Goal: Task Accomplishment & Management: Manage account settings

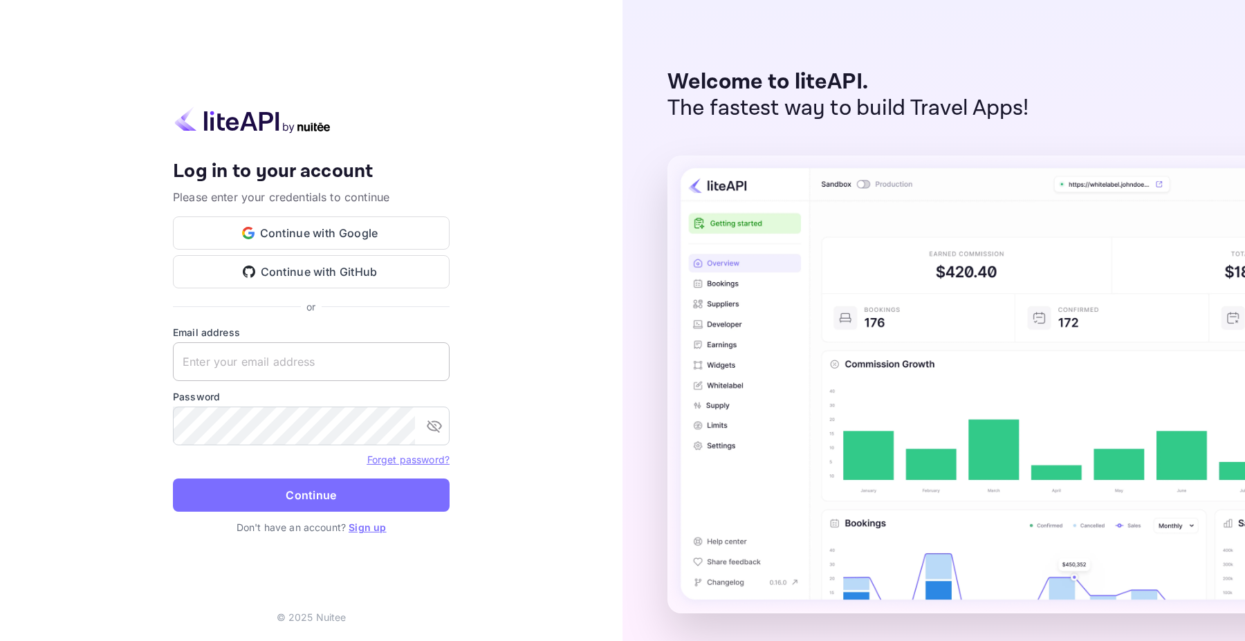
click at [251, 357] on input "text" at bounding box center [311, 361] width 277 height 39
type input "[EMAIL_ADDRESS][DOMAIN_NAME]"
click at [173, 479] on button "Continue" at bounding box center [311, 495] width 277 height 33
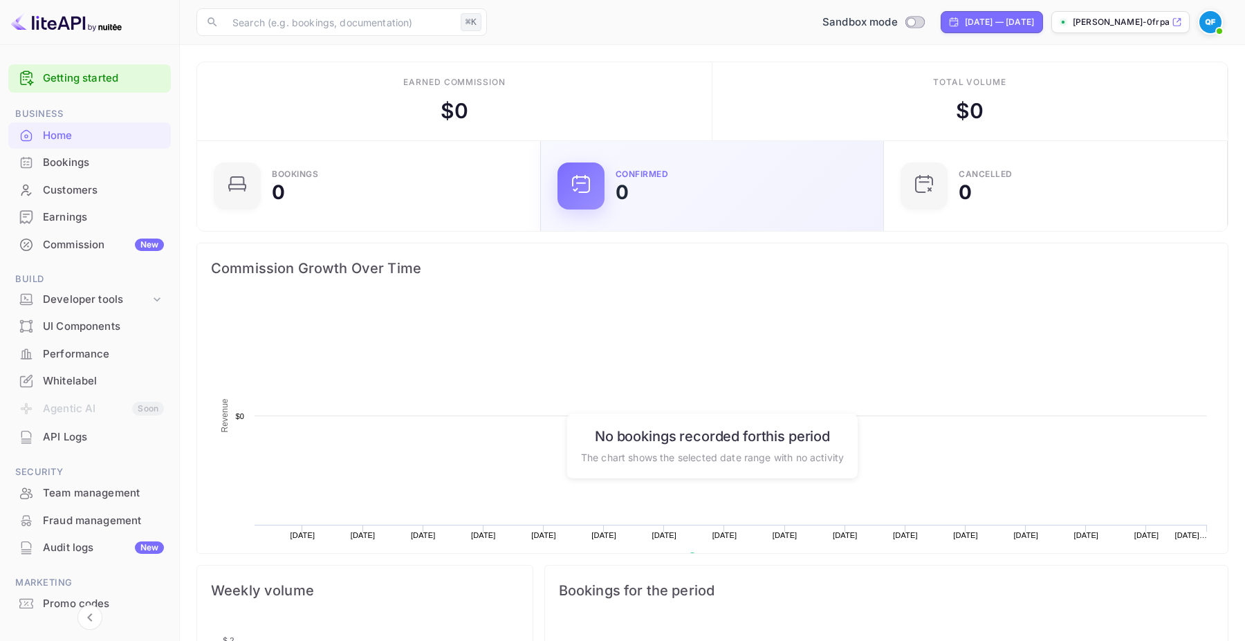
scroll to position [225, 336]
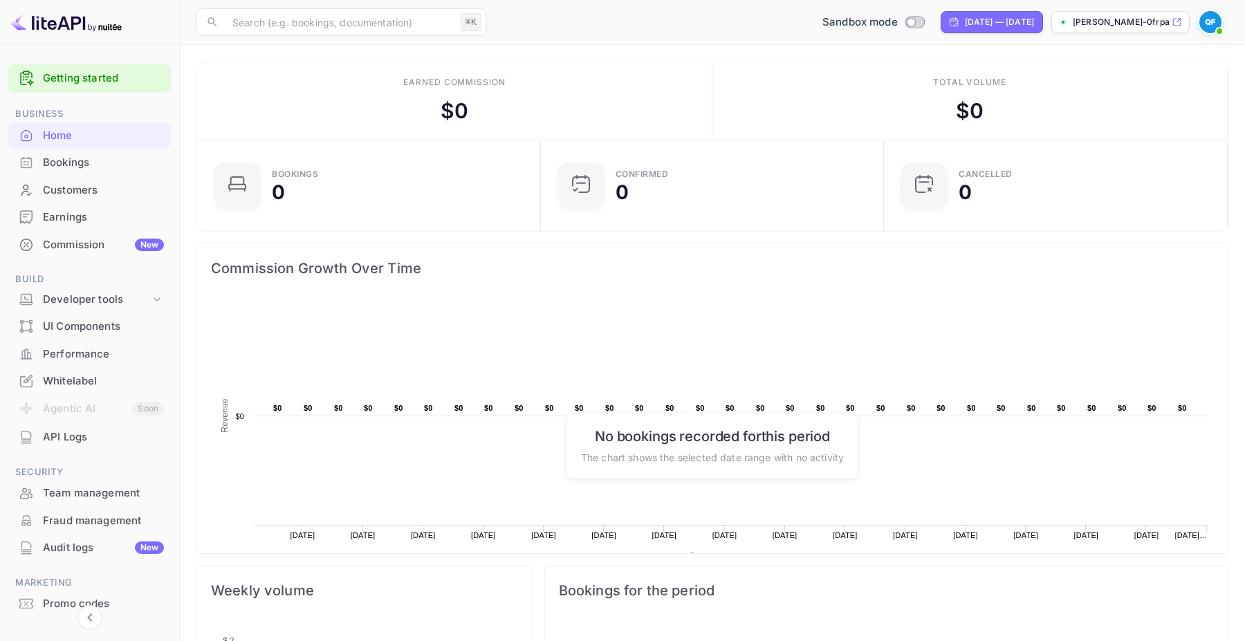
click at [897, 19] on input "Switch to Production mode" at bounding box center [911, 21] width 28 height 9
checkbox input "false"
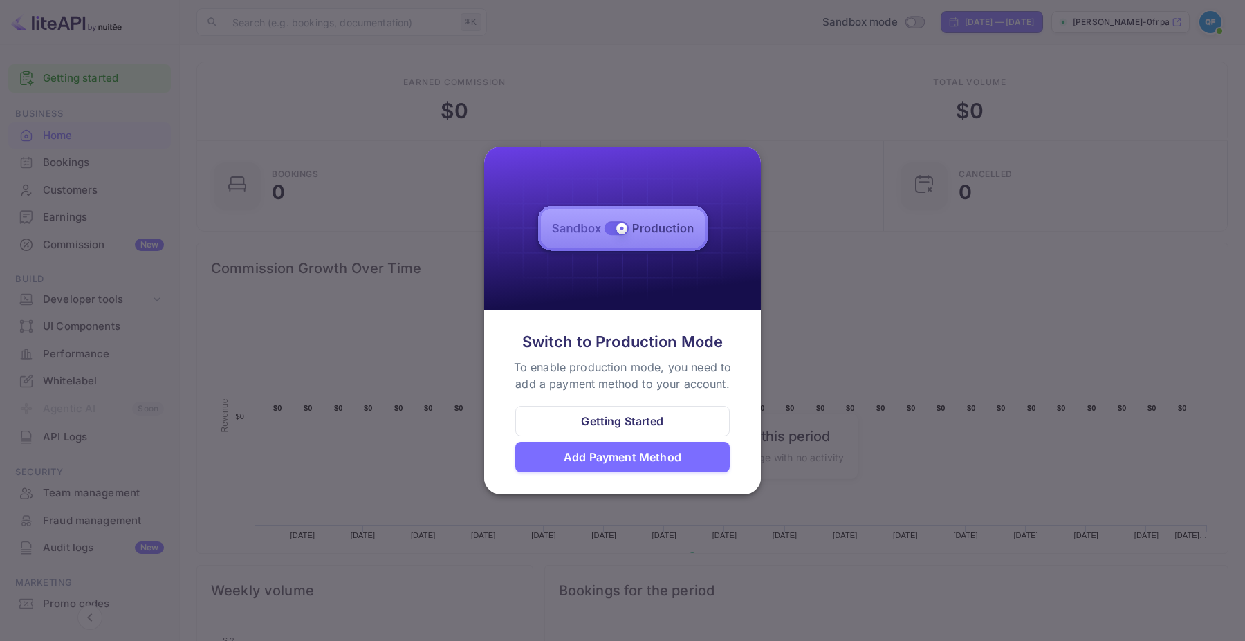
click at [893, 188] on div at bounding box center [622, 320] width 1245 height 641
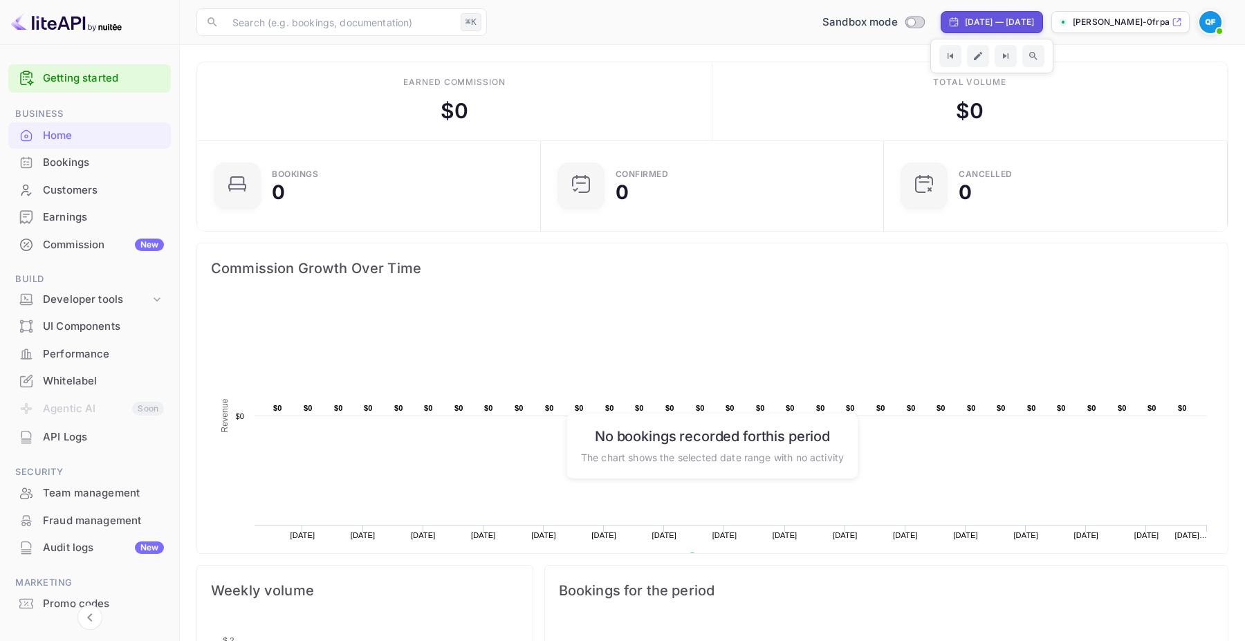
click at [1119, 17] on p "[PERSON_NAME]-0frpa.nuit..." at bounding box center [1121, 22] width 96 height 12
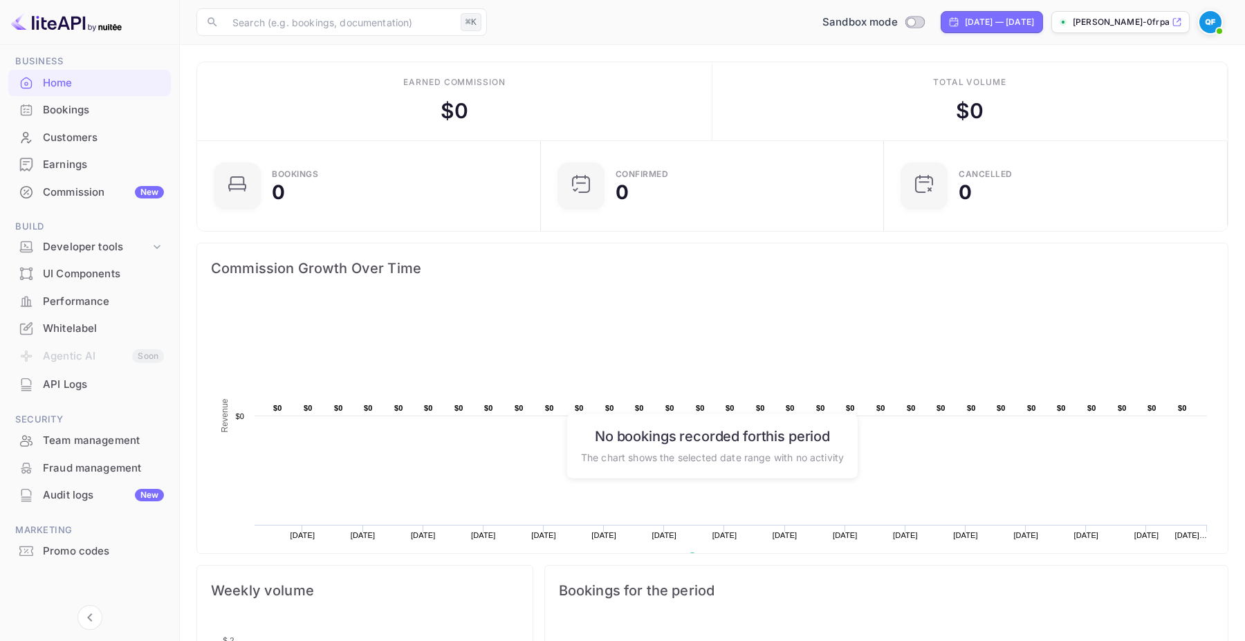
click at [89, 393] on div "API Logs" at bounding box center [89, 385] width 163 height 27
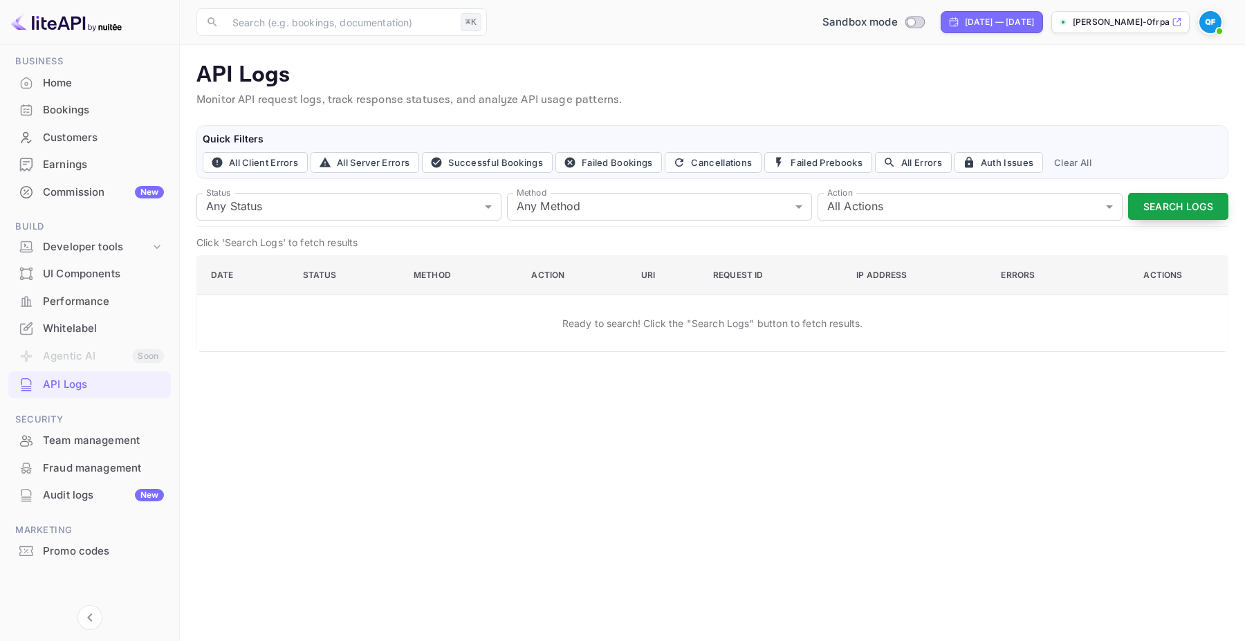
click at [1162, 209] on button "Search Logs" at bounding box center [1178, 206] width 100 height 27
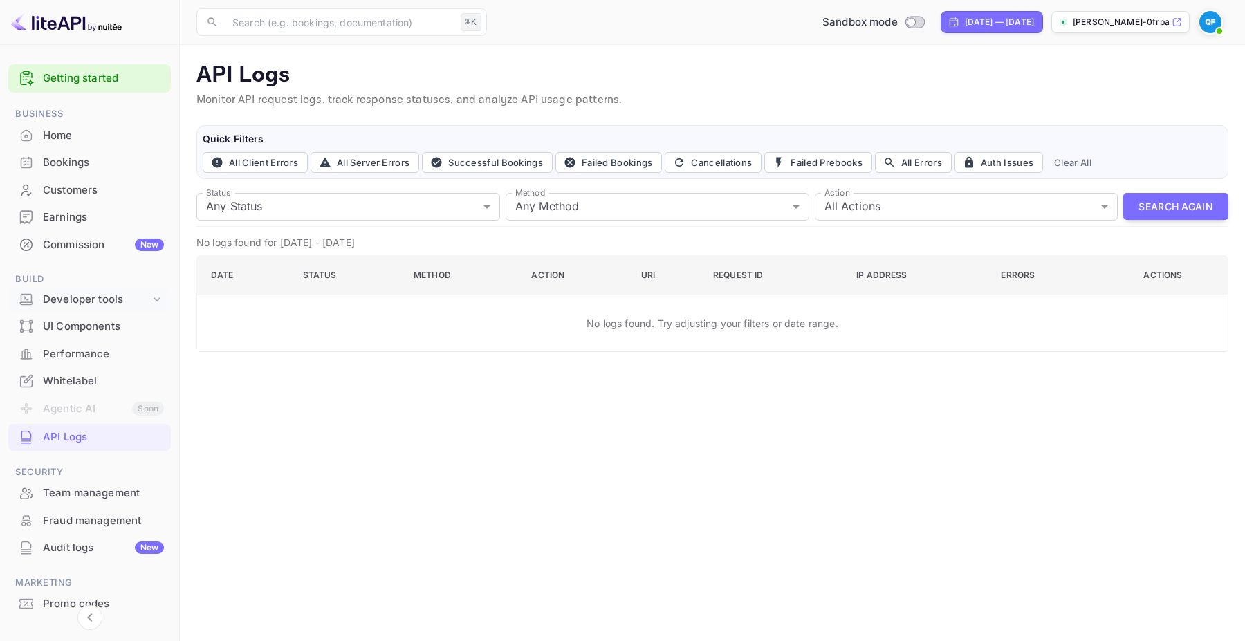
click at [94, 292] on div "Developer tools" at bounding box center [96, 300] width 107 height 16
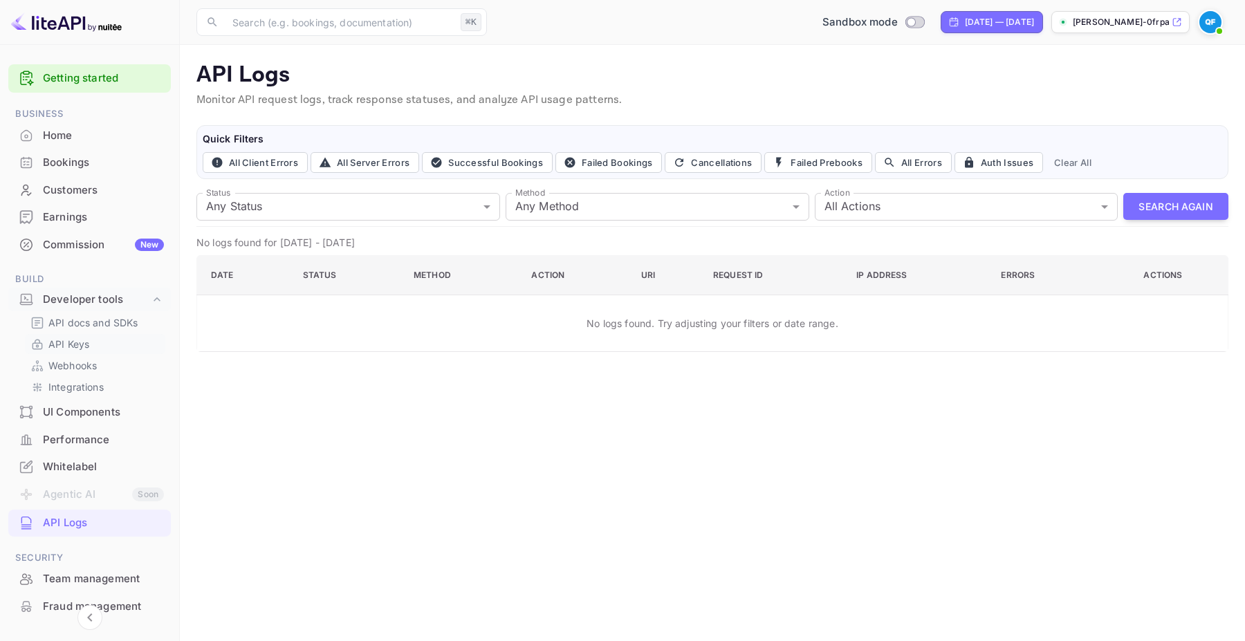
click at [82, 346] on p "API Keys" at bounding box center [68, 344] width 41 height 15
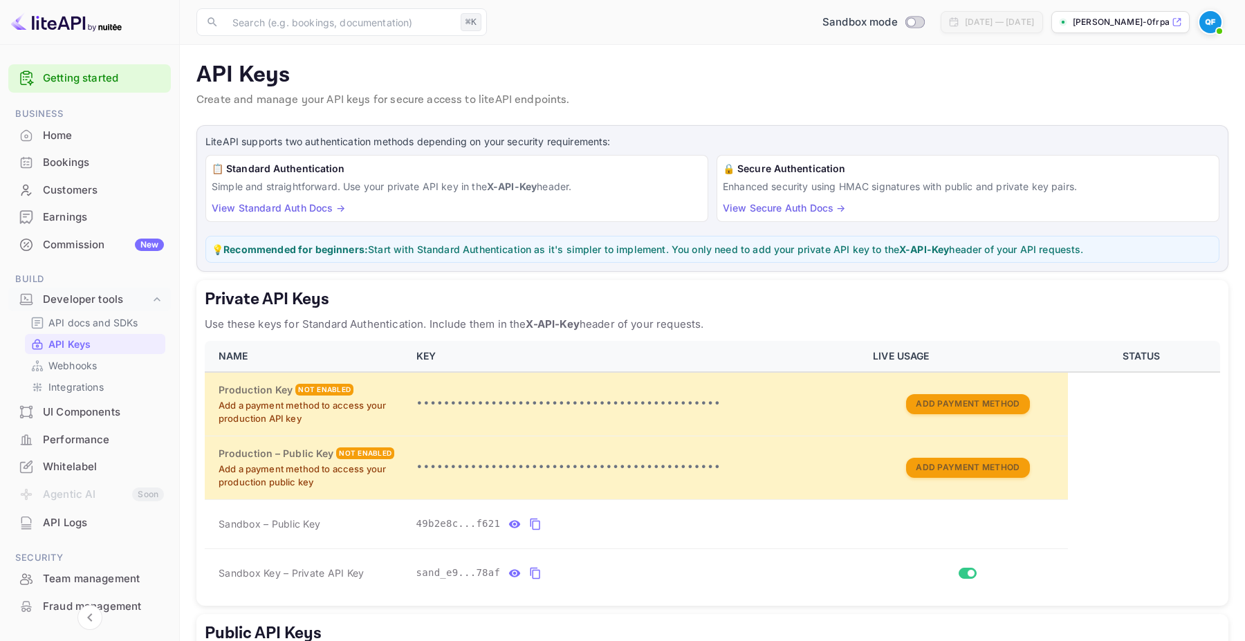
click at [60, 462] on div "Whitelabel" at bounding box center [103, 467] width 121 height 16
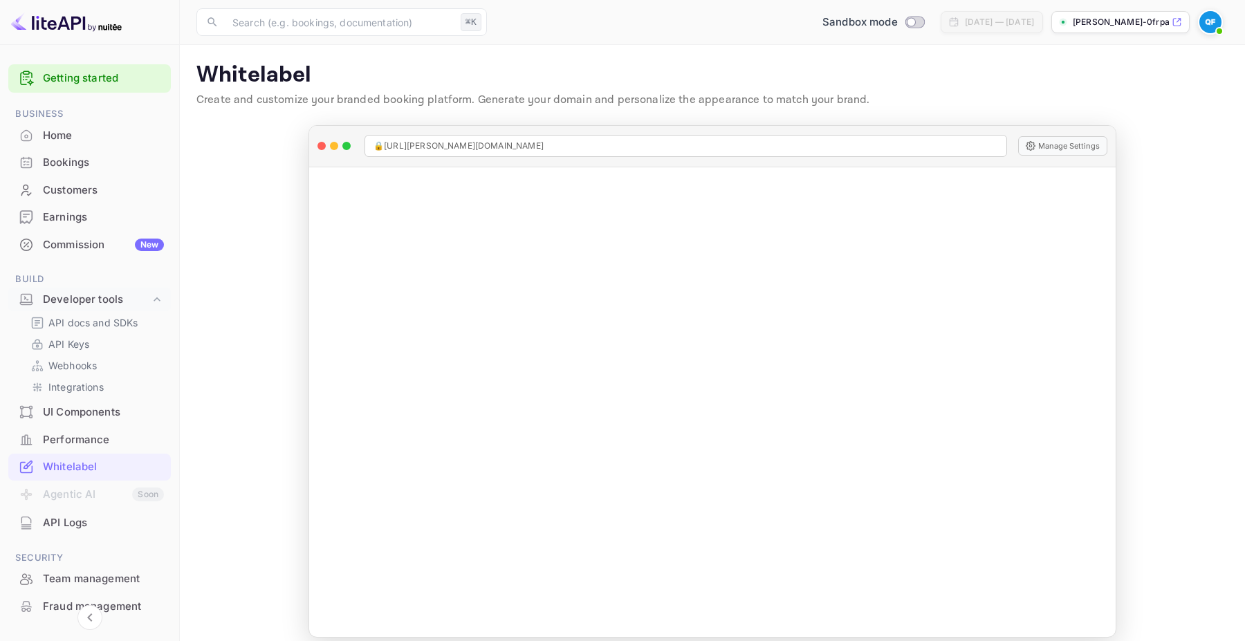
scroll to position [13, 0]
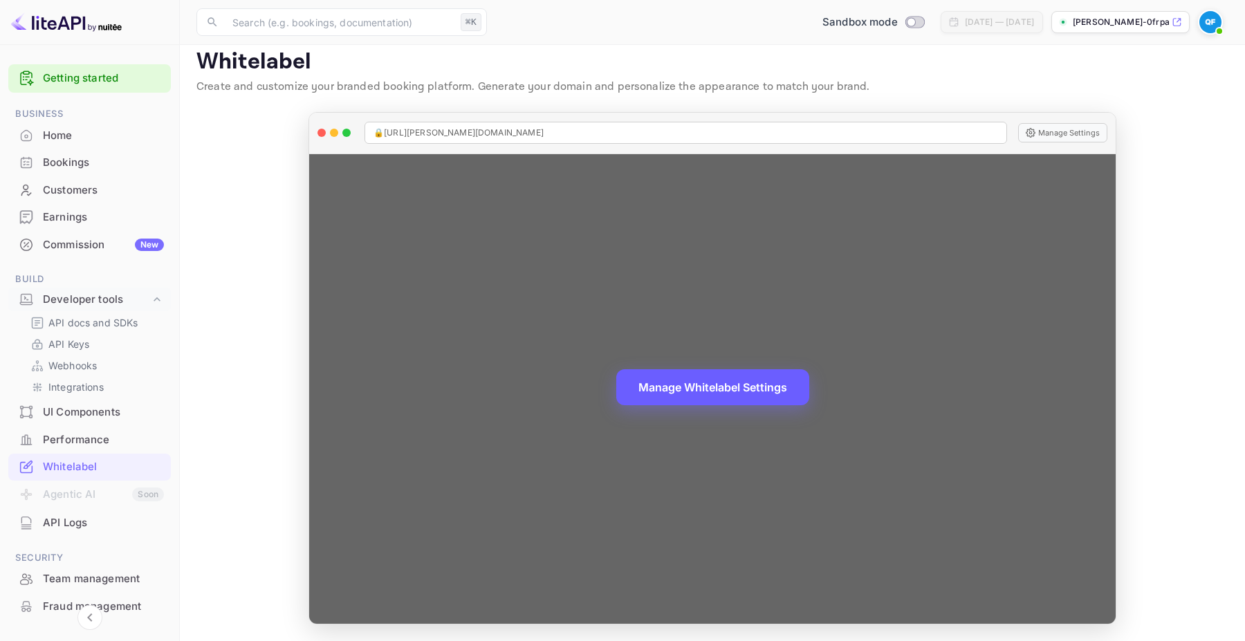
click at [690, 378] on button "Manage Whitelabel Settings" at bounding box center [712, 387] width 193 height 36
